Goal: Communication & Community: Share content

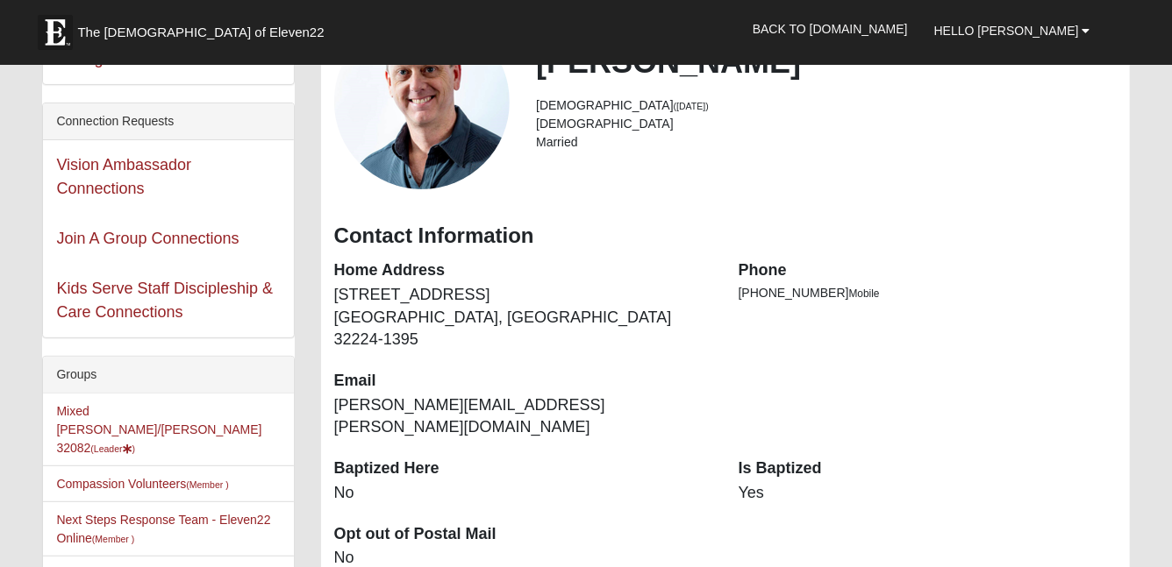
scroll to position [164, 0]
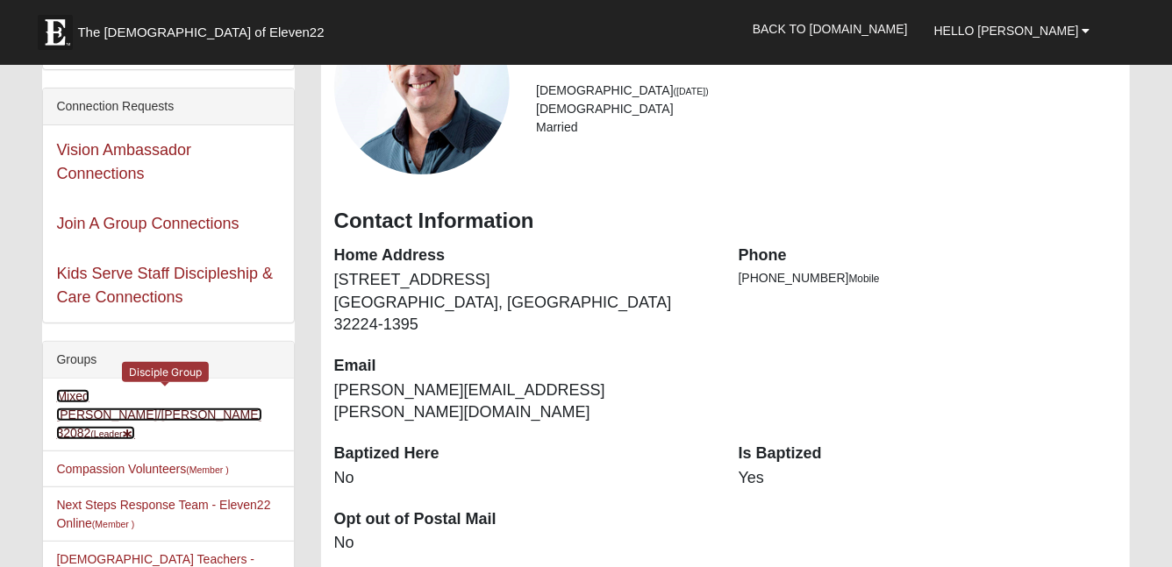
click at [189, 392] on link "Mixed [PERSON_NAME]/[PERSON_NAME] 32082 (Leader )" at bounding box center [158, 414] width 205 height 51
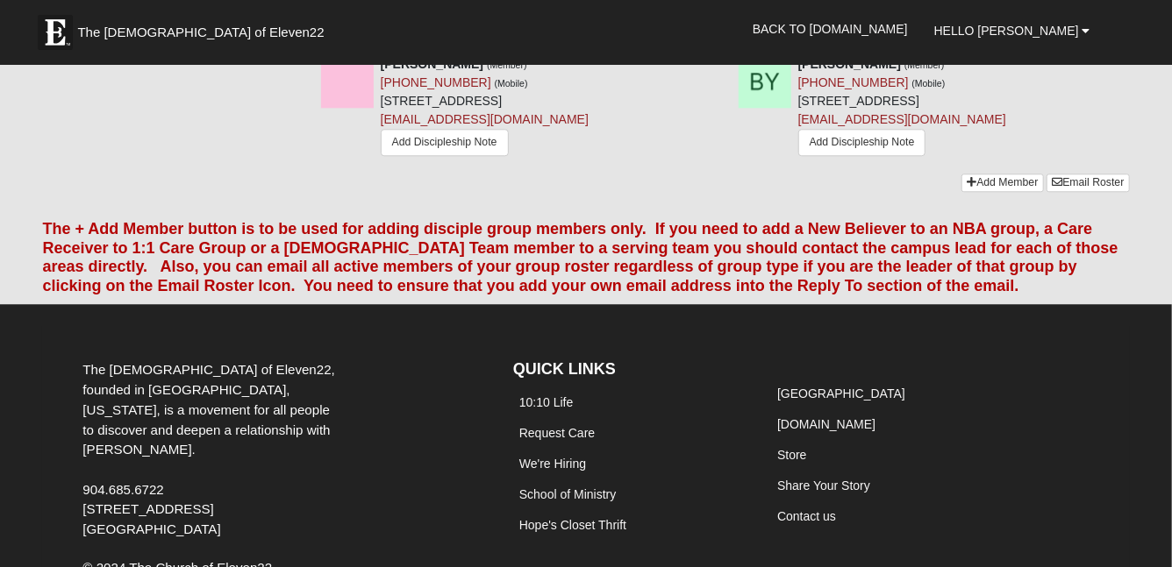
scroll to position [1939, 0]
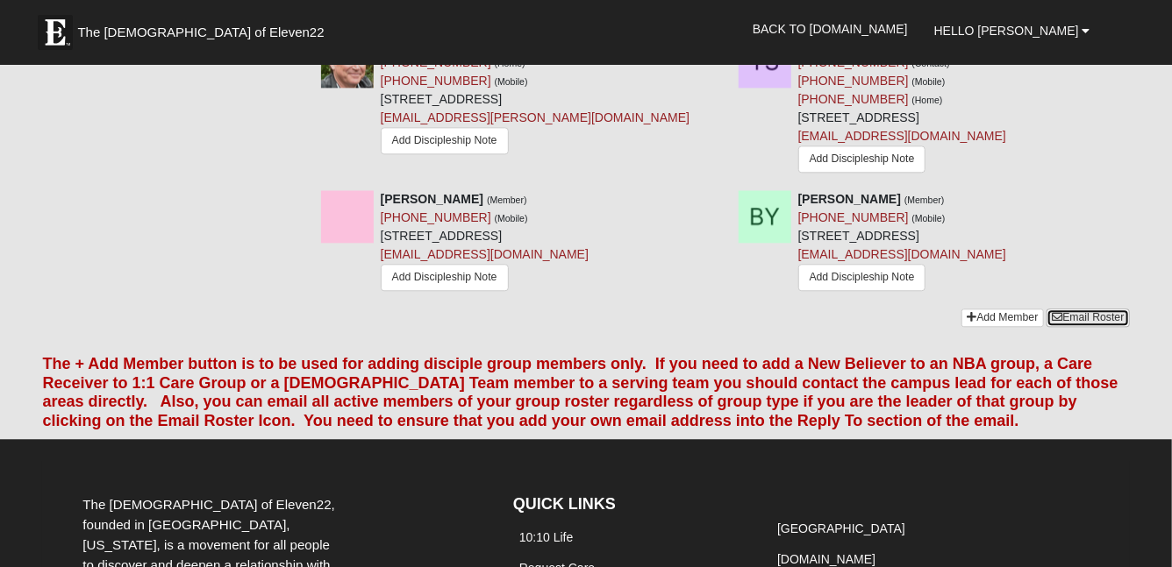
click at [1080, 309] on link "Email Roster" at bounding box center [1087, 318] width 82 height 18
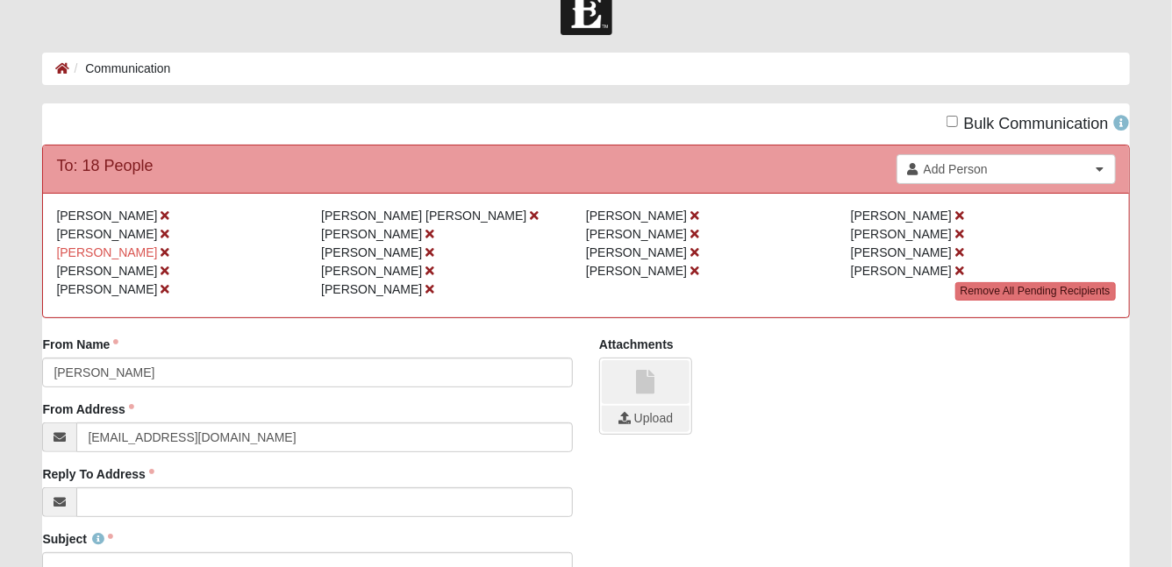
scroll to position [44, 0]
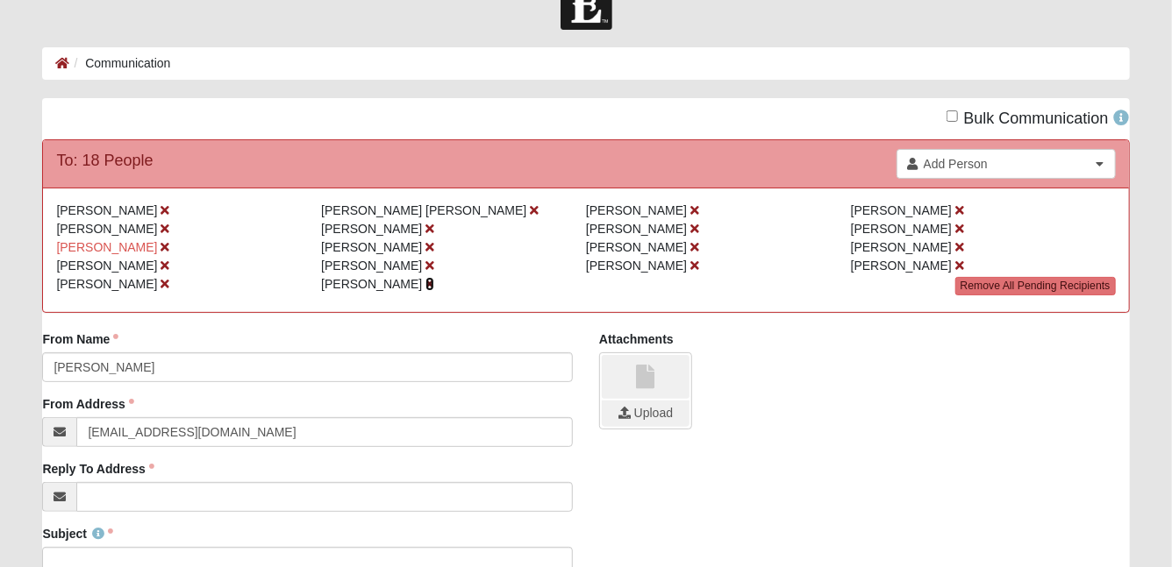
click at [425, 284] on icon at bounding box center [429, 284] width 9 height 12
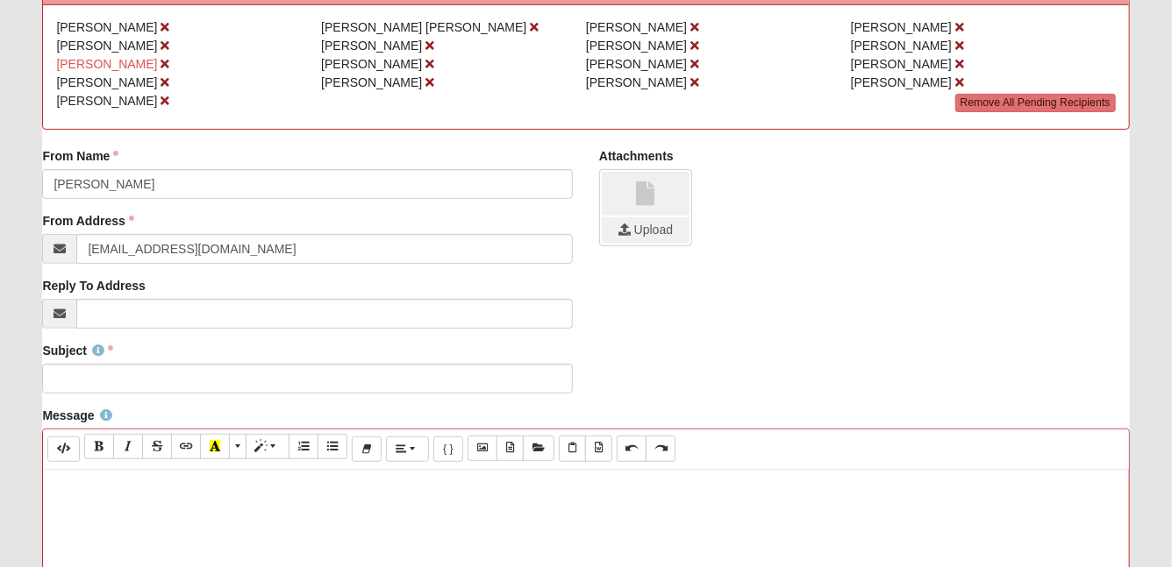
scroll to position [228, 0]
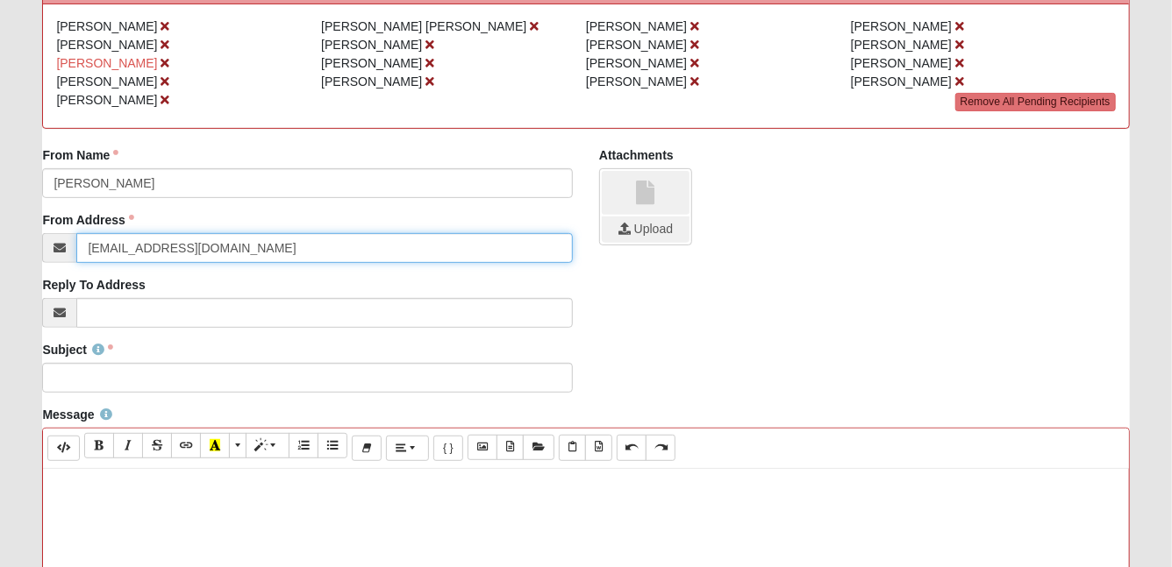
click at [109, 247] on input "info@coe22.com" at bounding box center [324, 248] width 496 height 30
drag, startPoint x: 109, startPoint y: 247, endPoint x: 73, endPoint y: 247, distance: 36.0
click at [73, 247] on div "info@coe22.com" at bounding box center [307, 248] width 531 height 30
type input "[PERSON_NAME][EMAIL_ADDRESS][PERSON_NAME][DOMAIN_NAME]"
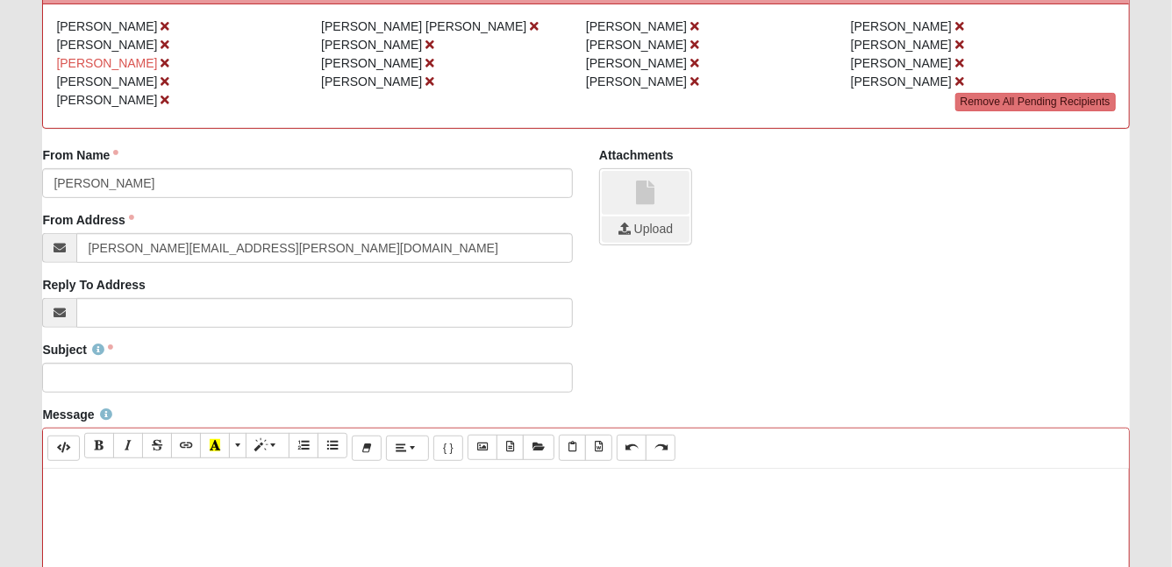
click at [134, 488] on p at bounding box center [585, 487] width 1067 height 18
paste div
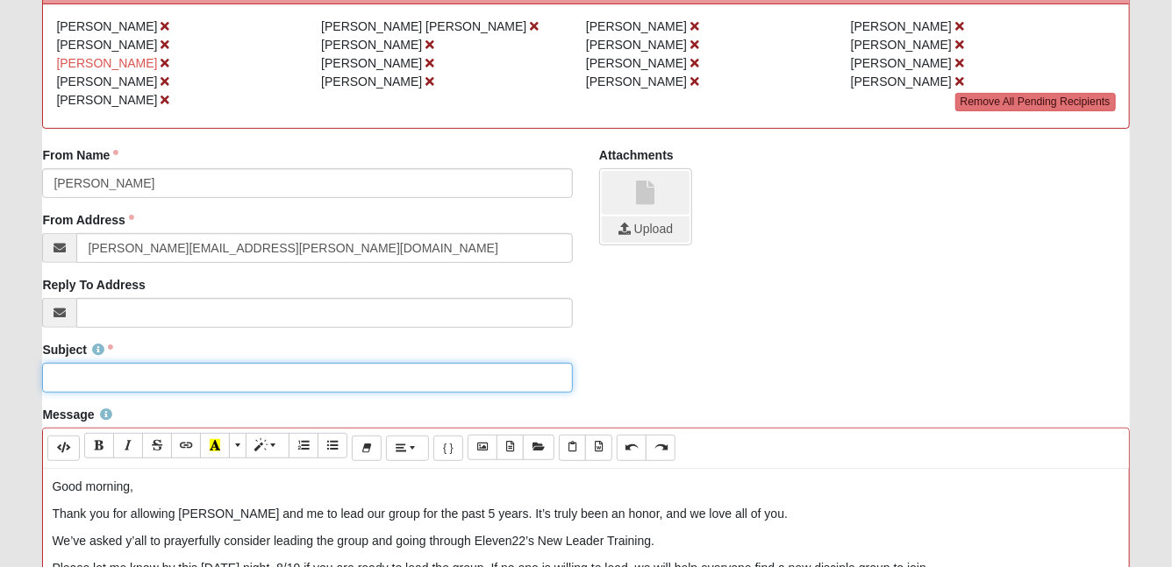
click at [130, 369] on input "Subject" at bounding box center [307, 378] width 531 height 30
type input "New leader for our group"
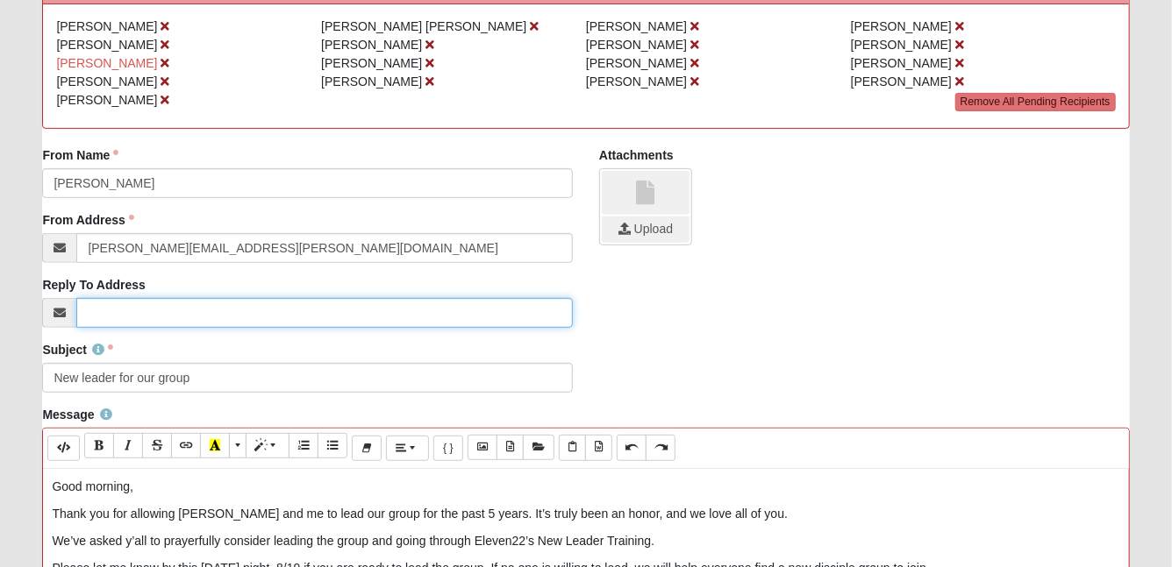
click at [225, 317] on input "Reply To Address" at bounding box center [324, 313] width 496 height 30
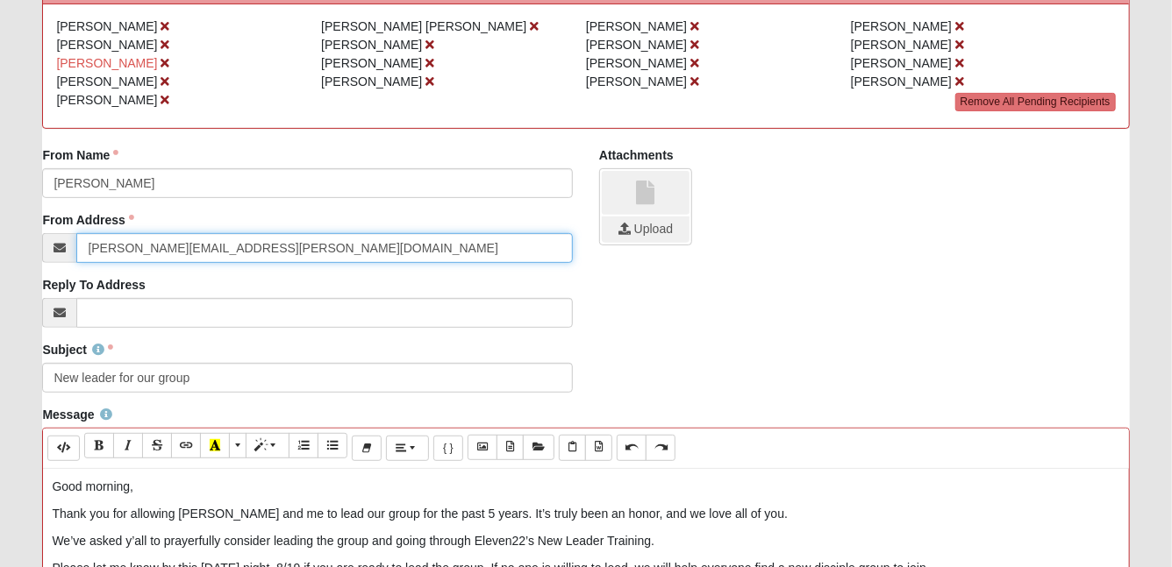
click at [245, 248] on input "[PERSON_NAME][EMAIL_ADDRESS][PERSON_NAME][DOMAIN_NAME]" at bounding box center [324, 248] width 496 height 30
drag, startPoint x: 245, startPoint y: 248, endPoint x: 88, endPoint y: 249, distance: 157.0
click at [88, 249] on input "[PERSON_NAME][EMAIL_ADDRESS][PERSON_NAME][DOMAIN_NAME]" at bounding box center [324, 248] width 496 height 30
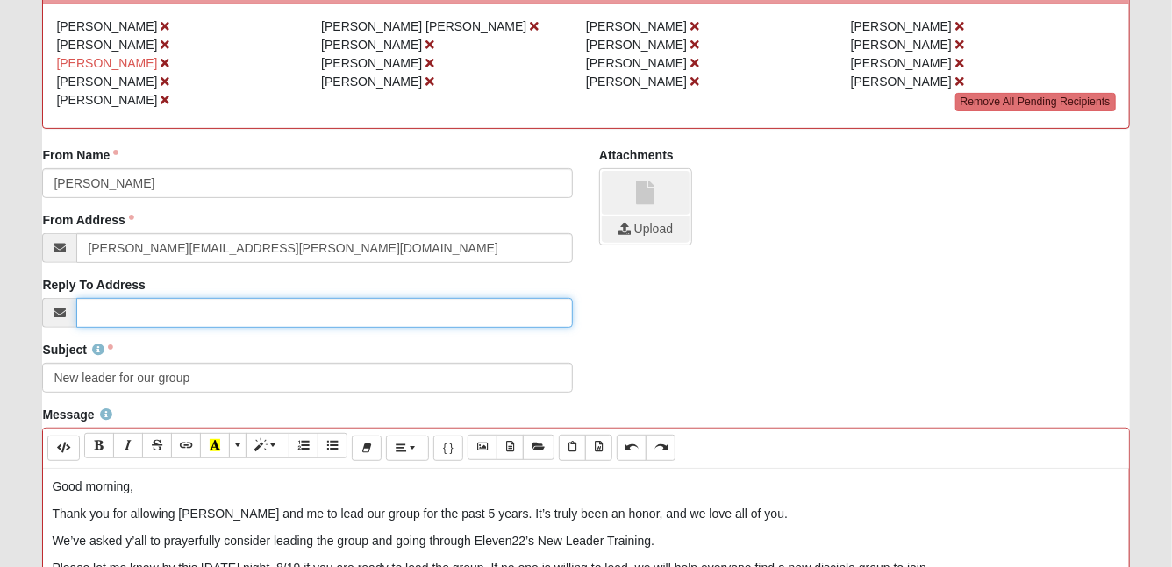
click at [125, 317] on input "Reply To Address" at bounding box center [324, 313] width 496 height 30
paste input "[PERSON_NAME][EMAIL_ADDRESS][PERSON_NAME][DOMAIN_NAME]"
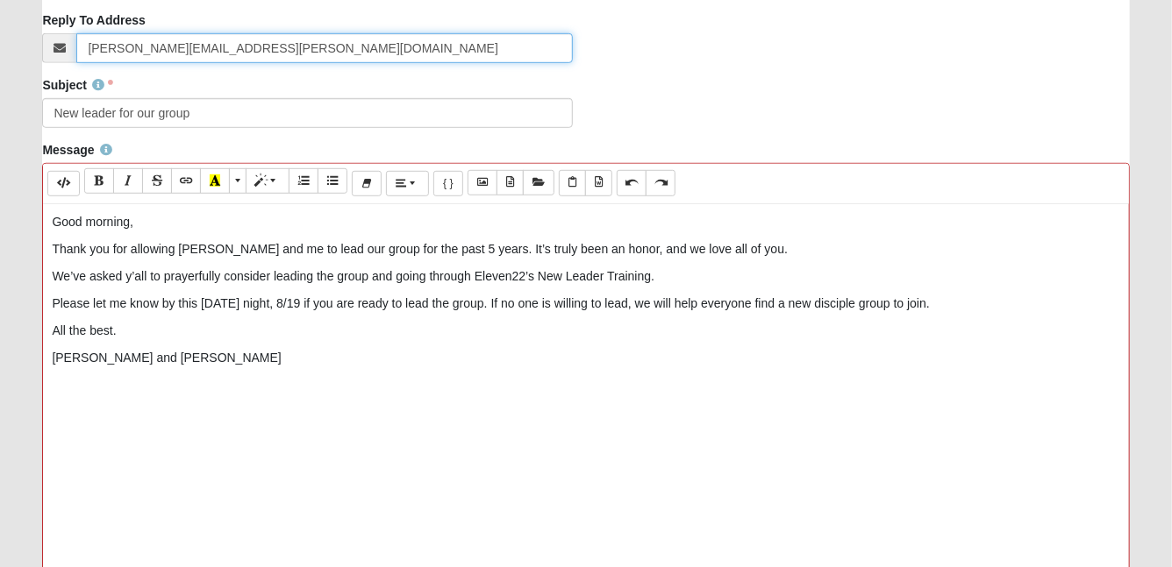
scroll to position [506, 0]
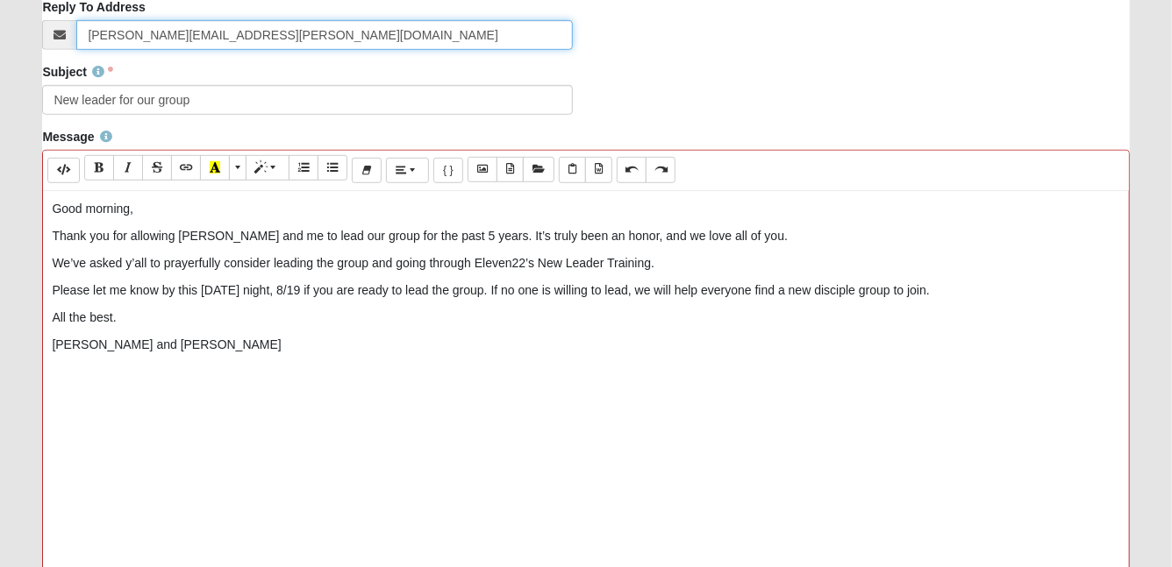
type input "[PERSON_NAME][EMAIL_ADDRESS][PERSON_NAME][DOMAIN_NAME]"
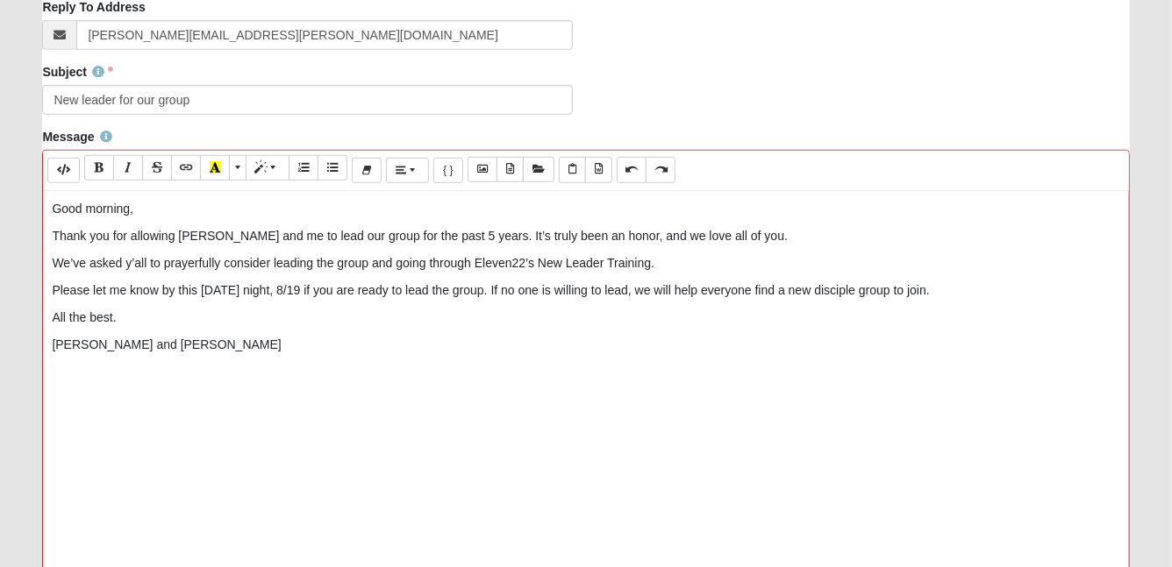
click at [1010, 290] on p "Please let me know by this coming Tuesday night, 8/19 if you are ready to lead …" at bounding box center [585, 291] width 1067 height 18
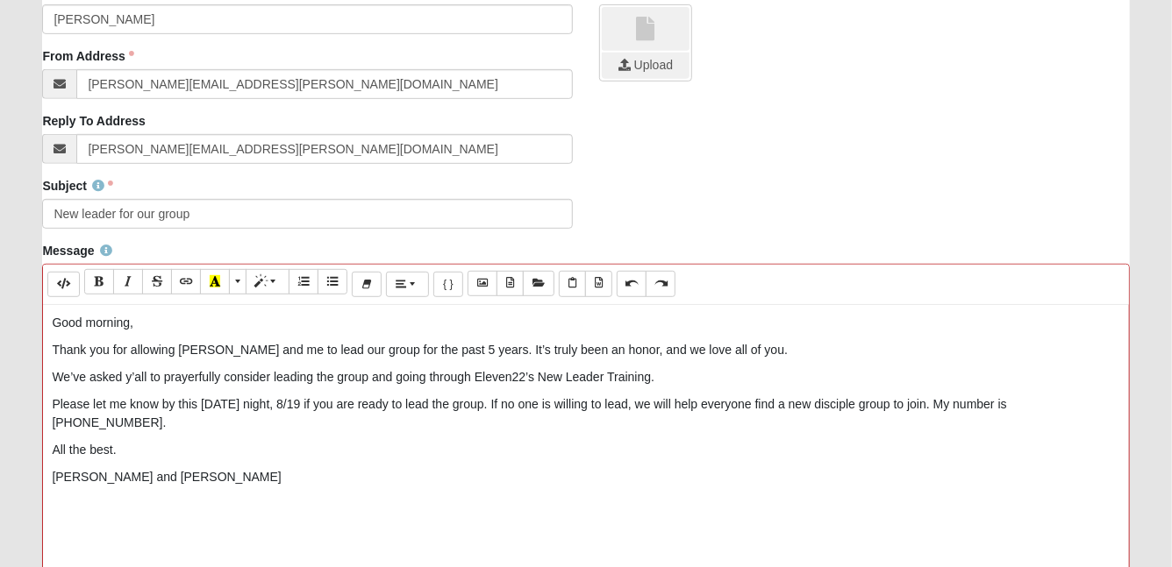
scroll to position [394, 0]
click at [320, 403] on p "Please let me know by this coming Tuesday night, 8/19 if you are ready to lead …" at bounding box center [585, 412] width 1067 height 37
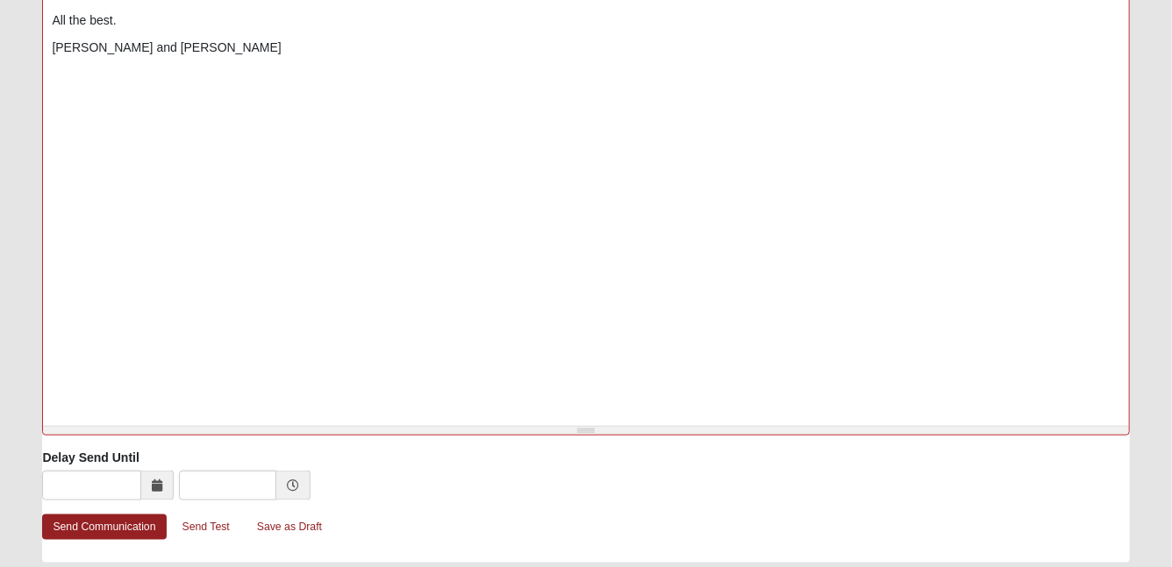
scroll to position [862, 0]
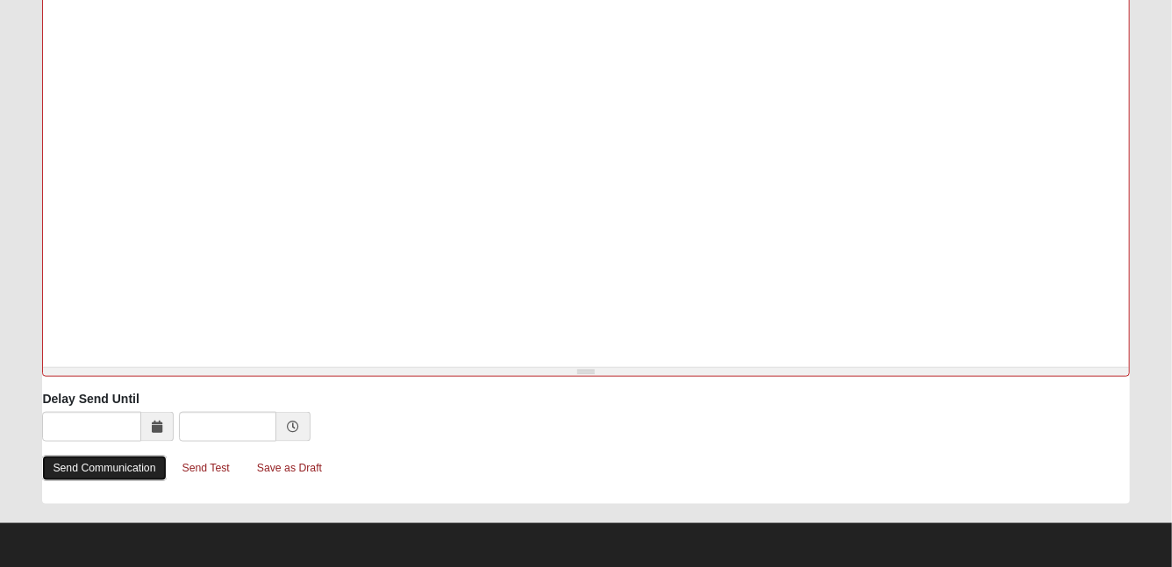
click at [127, 468] on link "Send Communication" at bounding box center [104, 468] width 124 height 25
